Goal: Find specific page/section: Find specific page/section

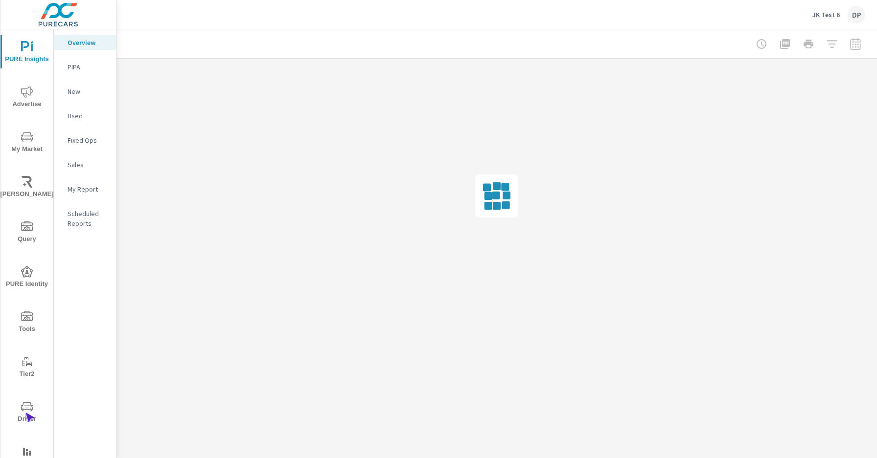
click at [25, 413] on span "Driver" at bounding box center [26, 413] width 47 height 24
